Goal: Register for event/course

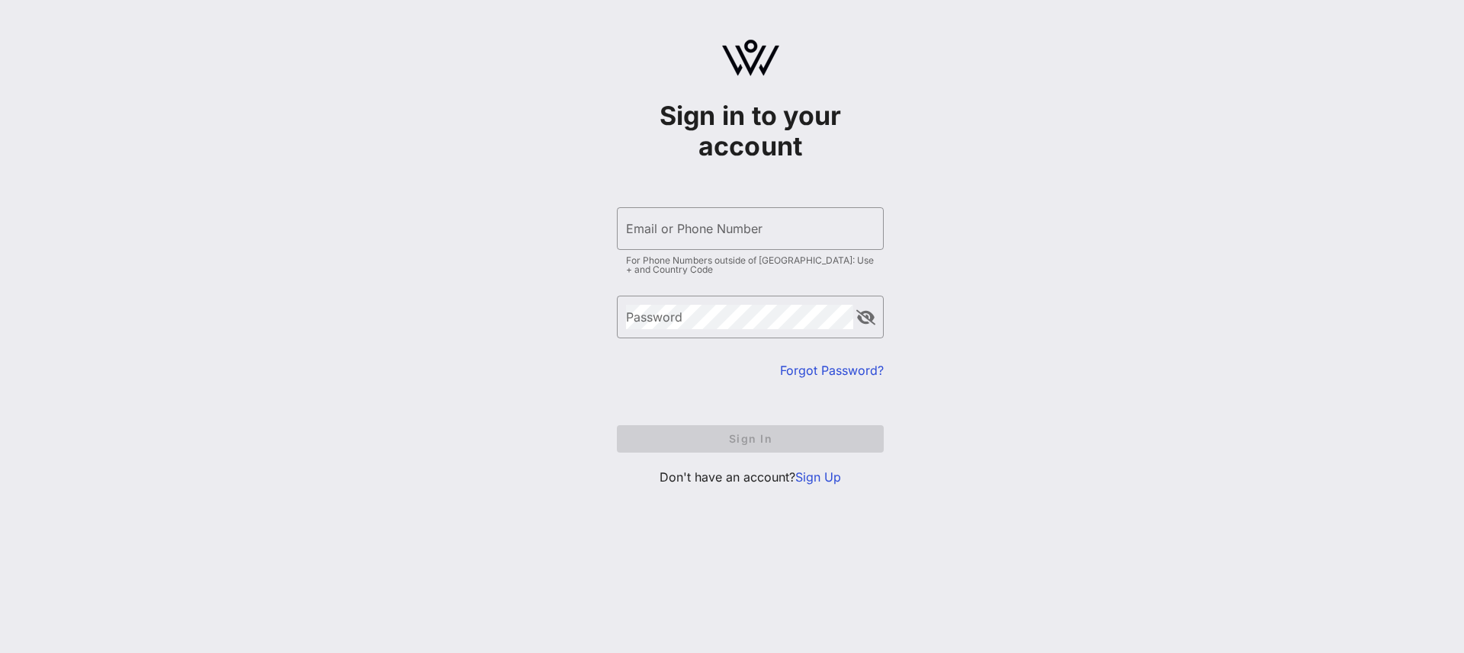
type input "[EMAIL_ADDRESS][DOMAIN_NAME]"
click at [624, 465] on form "​ Email or Phone Number [EMAIL_ADDRESS][DOMAIN_NAME] For Phone Numbers outside …" at bounding box center [750, 330] width 267 height 276
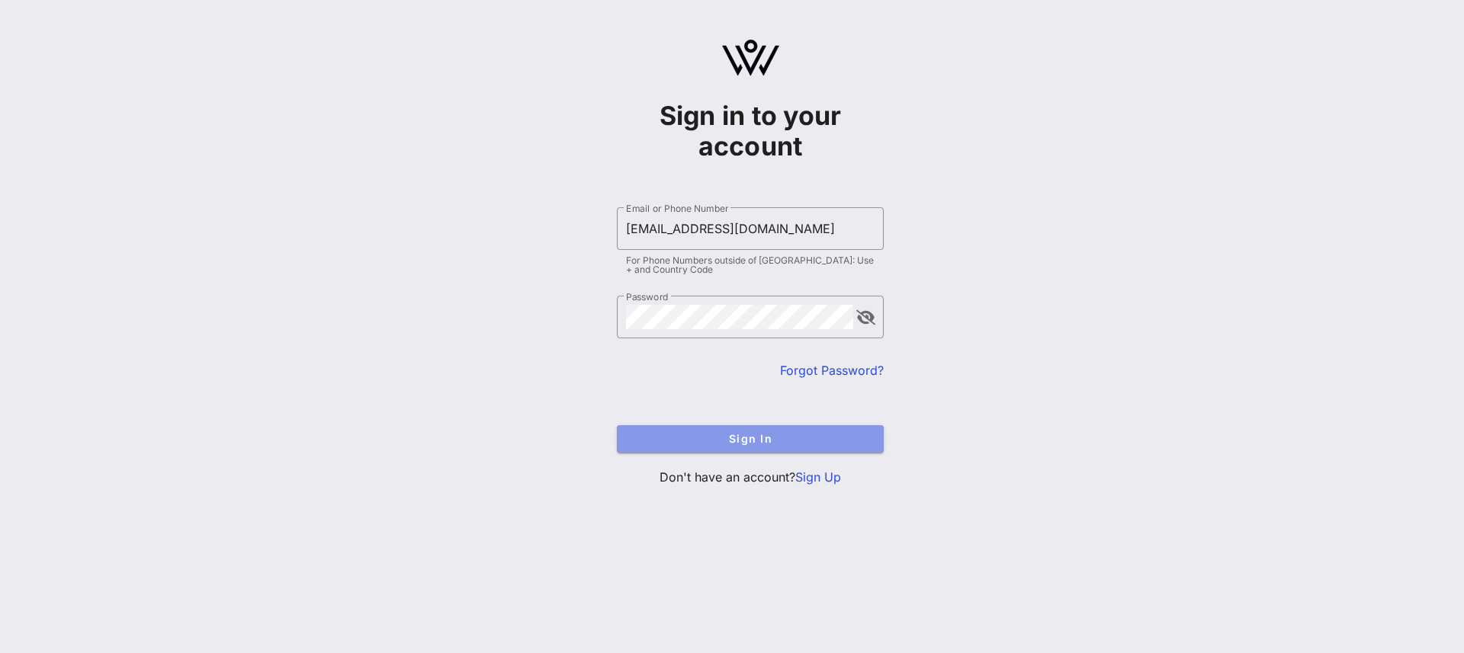
click at [653, 438] on span "Sign In" at bounding box center [750, 438] width 242 height 13
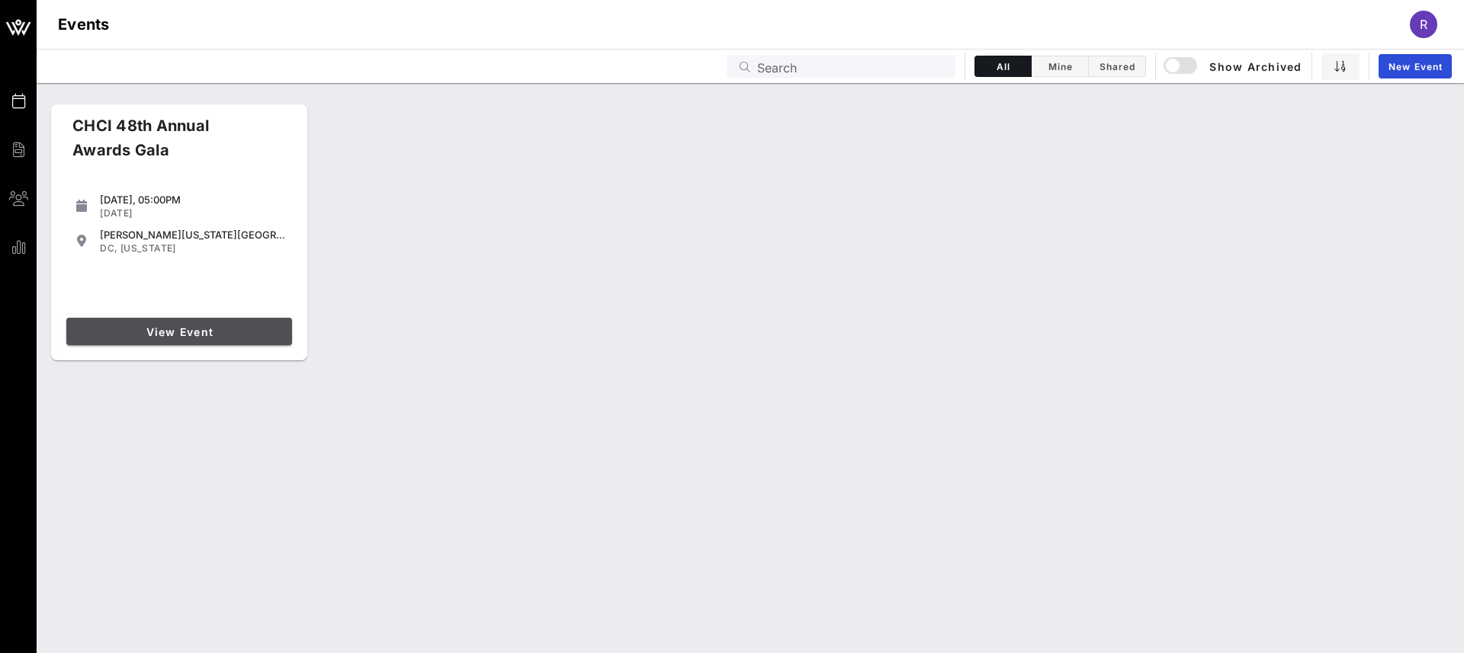
click at [244, 337] on span "View Event" at bounding box center [178, 332] width 213 height 13
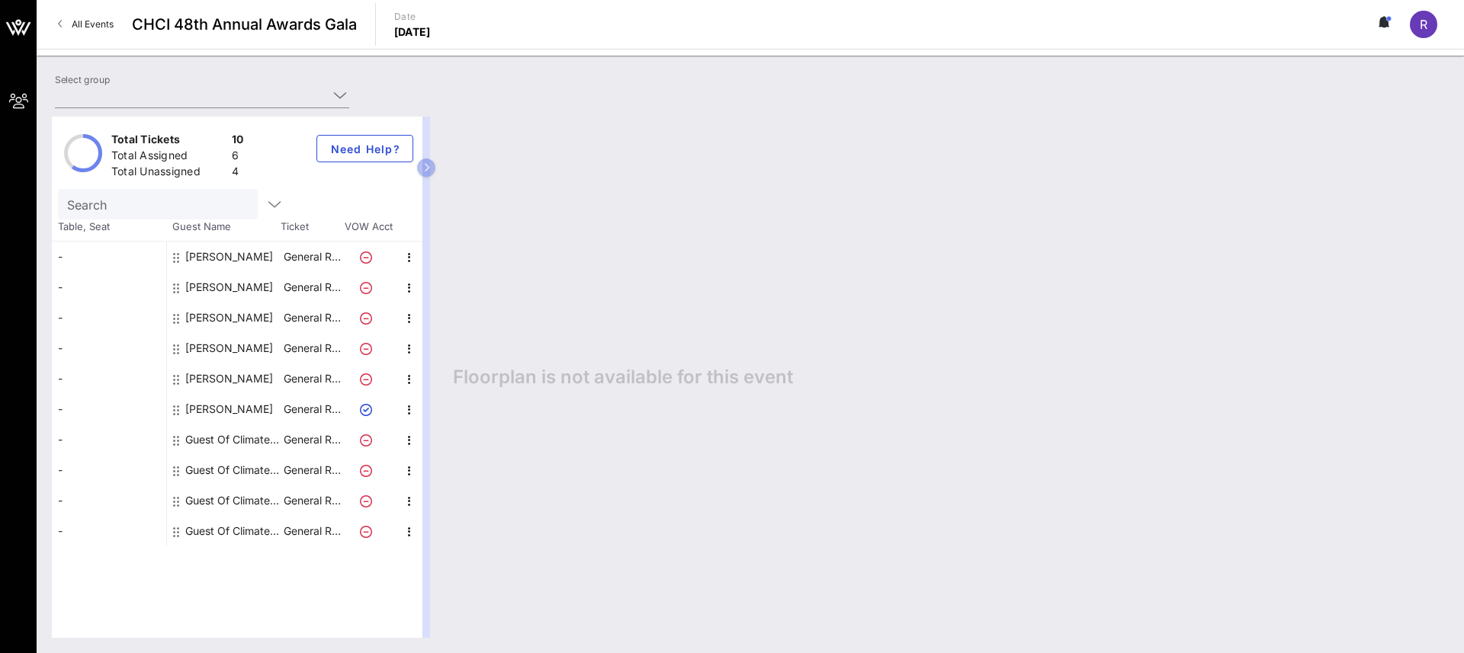
type input "Climate Power (Climate Power) [[PERSON_NAME], [PERSON_NAME][EMAIL_ADDRESS][DOMA…"
click at [245, 406] on div "[PERSON_NAME]" at bounding box center [229, 409] width 88 height 30
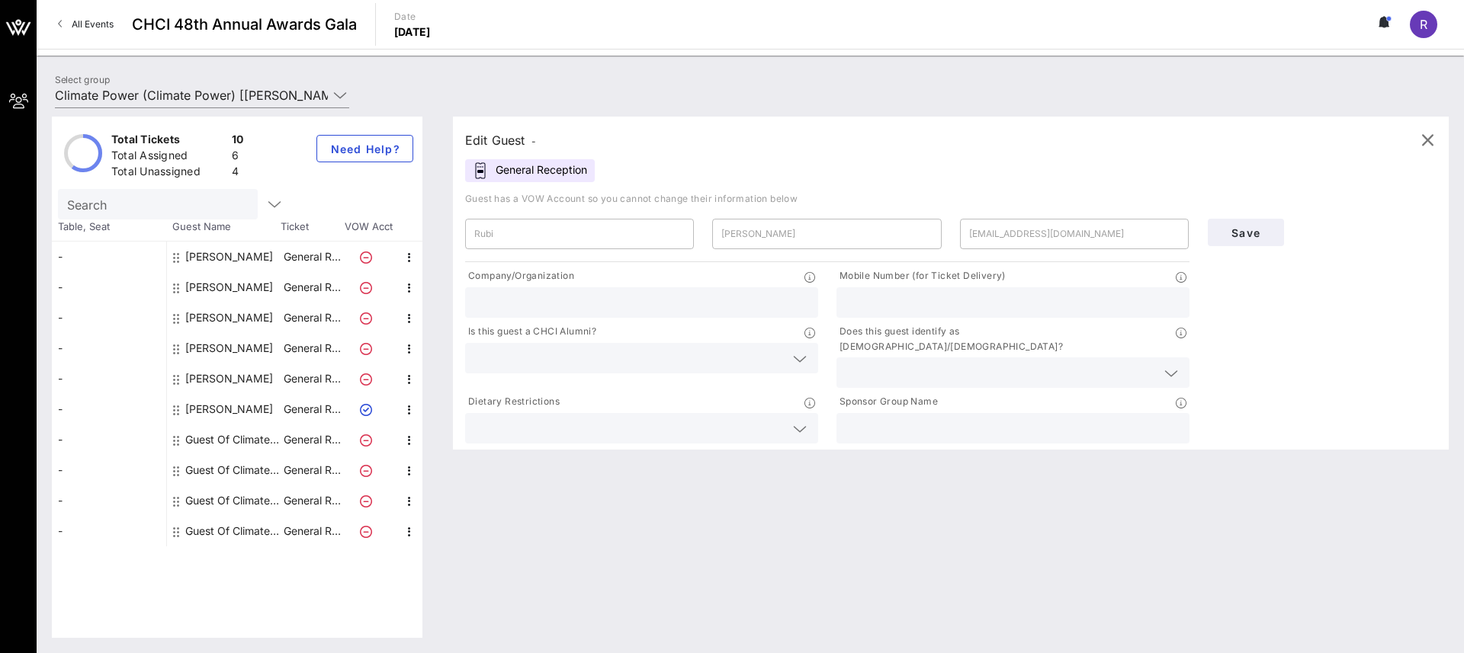
click at [237, 380] on div "[PERSON_NAME]" at bounding box center [229, 379] width 88 height 30
type input "Rubí"
type input "[PERSON_NAME]"
type input "[EMAIL_ADDRESS][DOMAIN_NAME]"
type input "Climate Power"
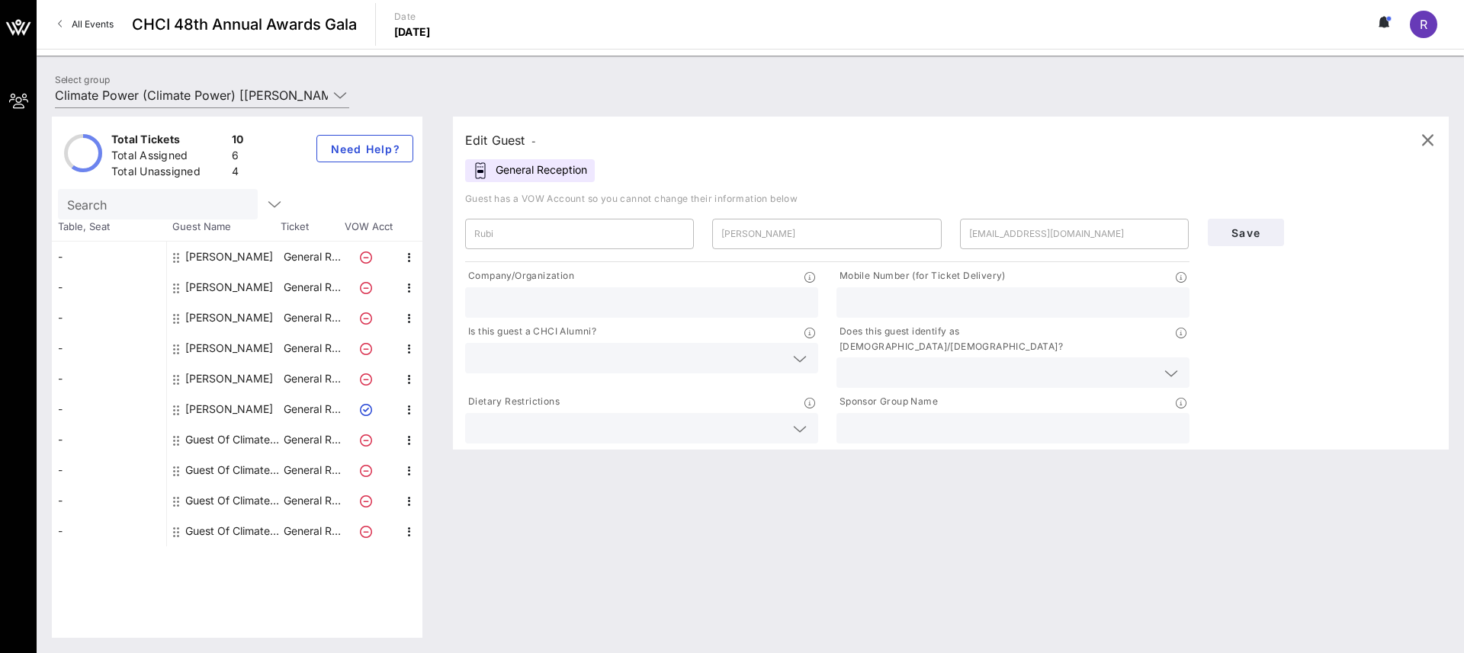
type input "8188002733"
type input "Climate Power En Acción"
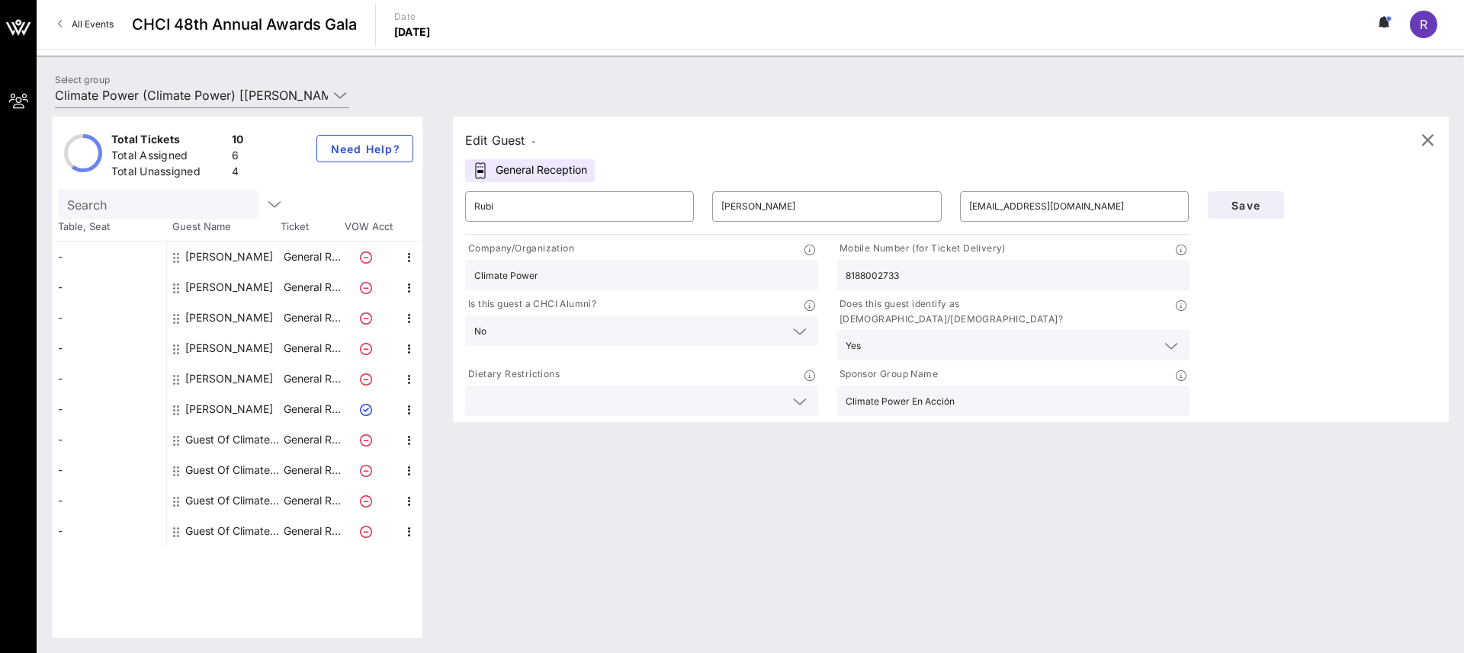
click at [232, 411] on div "[PERSON_NAME]" at bounding box center [229, 409] width 88 height 30
type input "Rubi"
type input "[PERSON_NAME]"
type input "[EMAIL_ADDRESS][DOMAIN_NAME]"
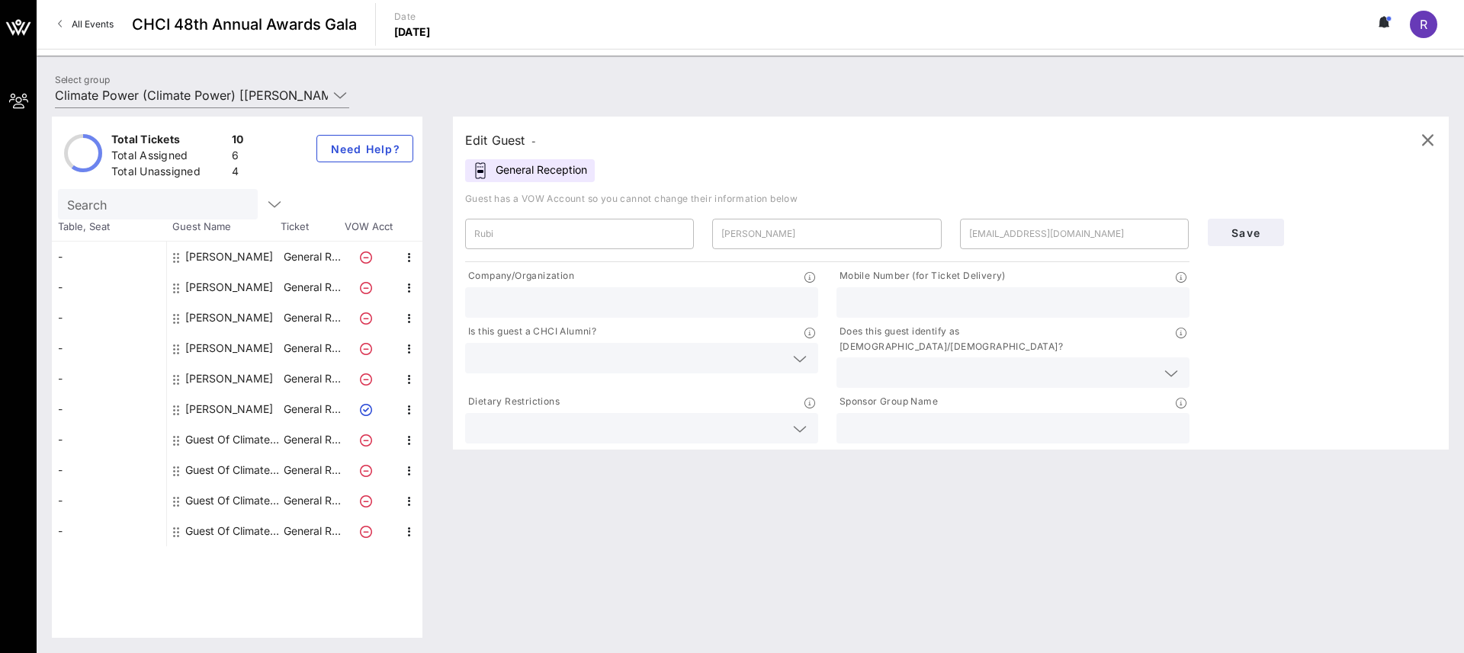
click at [230, 380] on div "[PERSON_NAME]" at bounding box center [229, 379] width 88 height 30
type input "Rubí"
type input "[PERSON_NAME]"
type input "[EMAIL_ADDRESS][DOMAIN_NAME]"
type input "Climate Power"
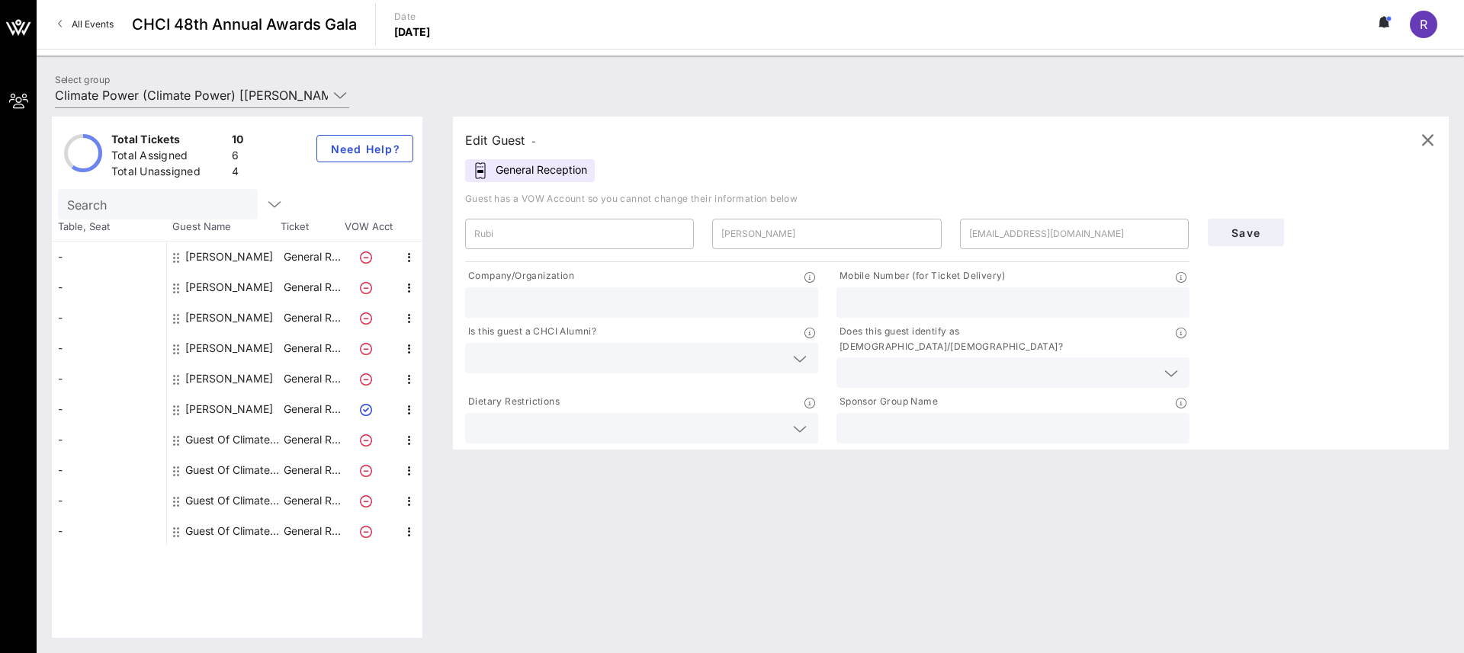
type input "8188002733"
type input "Climate Power En Acción"
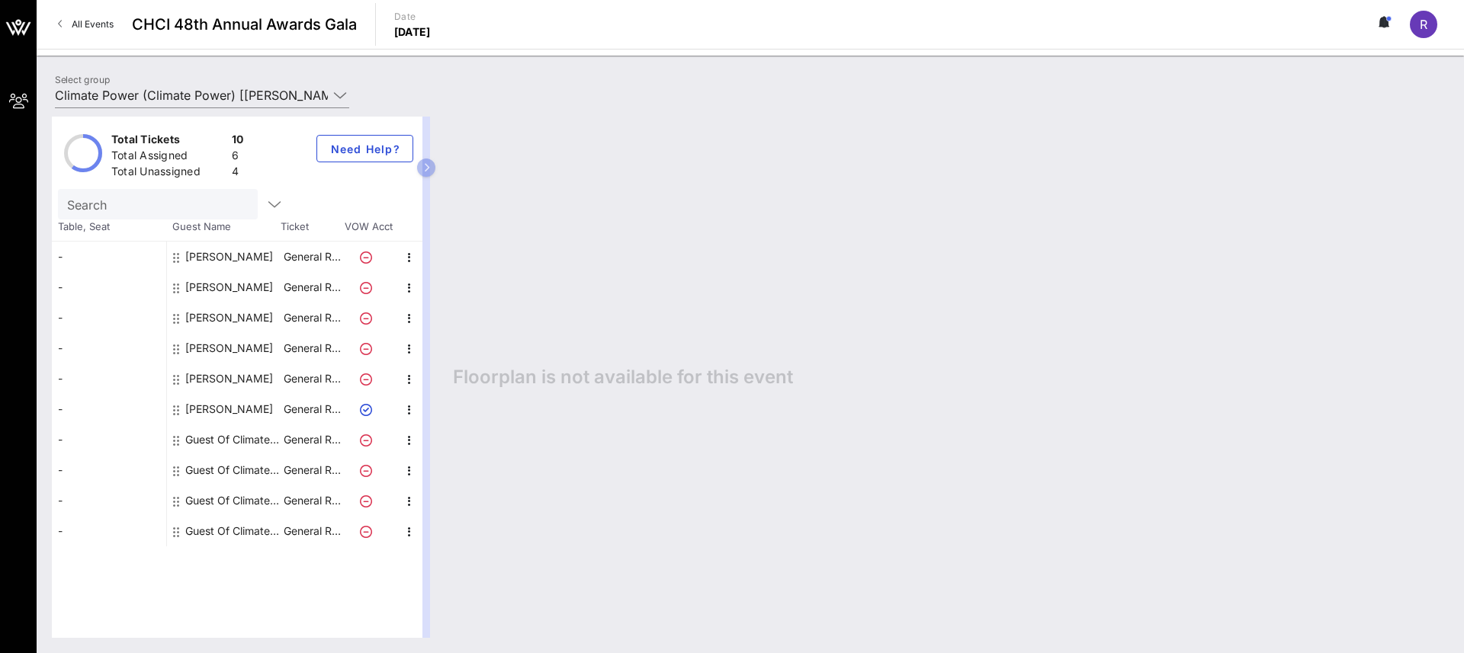
drag, startPoint x: 178, startPoint y: 255, endPoint x: 39, endPoint y: 289, distance: 143.7
